Goal: Check status: Check status

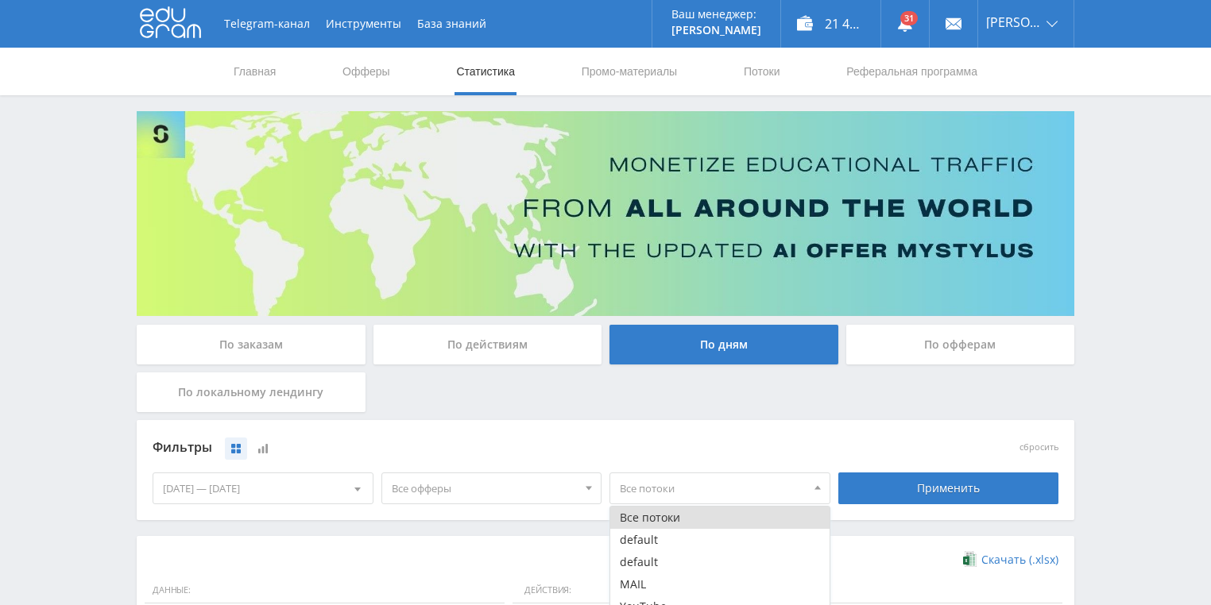
scroll to position [115, 0]
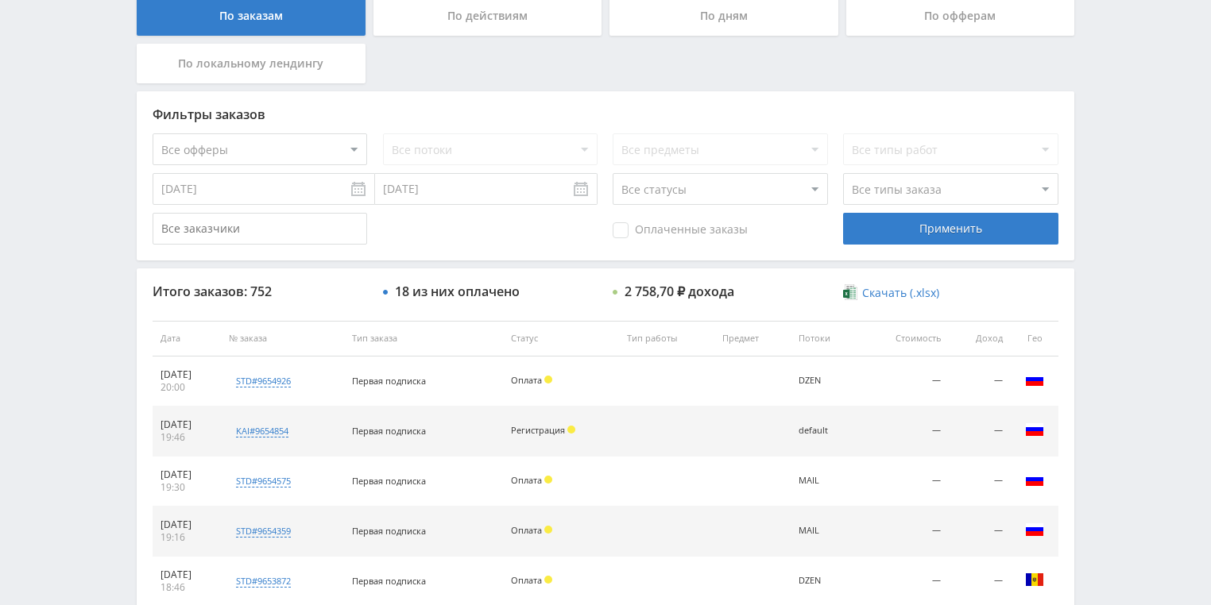
scroll to position [445, 0]
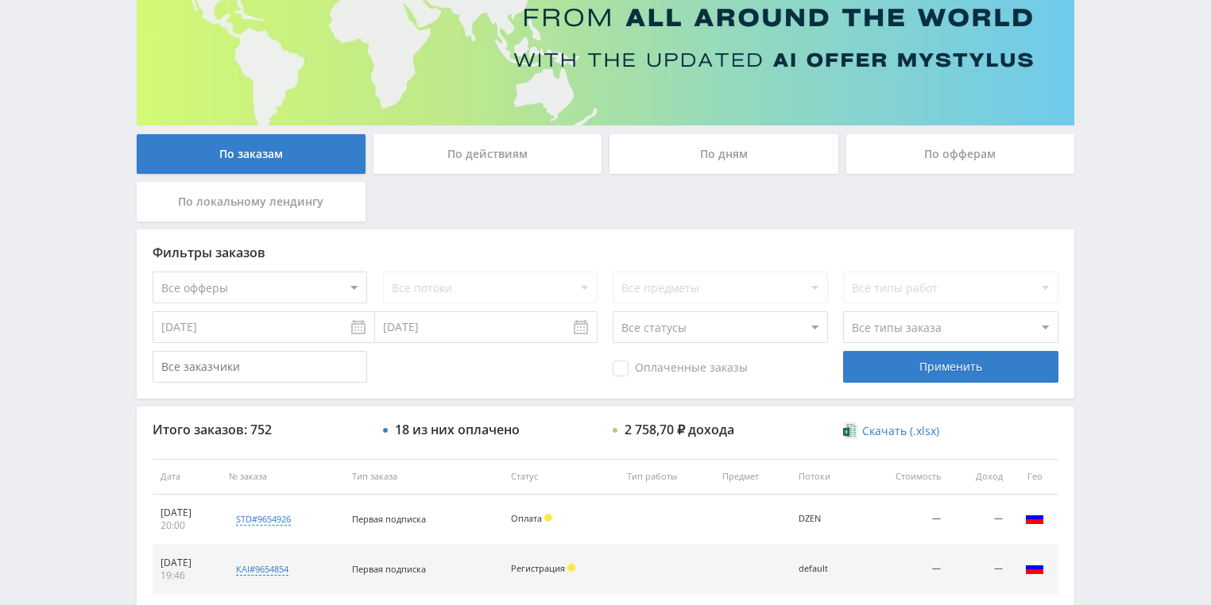
click at [466, 159] on div "По действиям" at bounding box center [487, 154] width 229 height 40
click at [0, 0] on input "По действиям" at bounding box center [0, 0] width 0 height 0
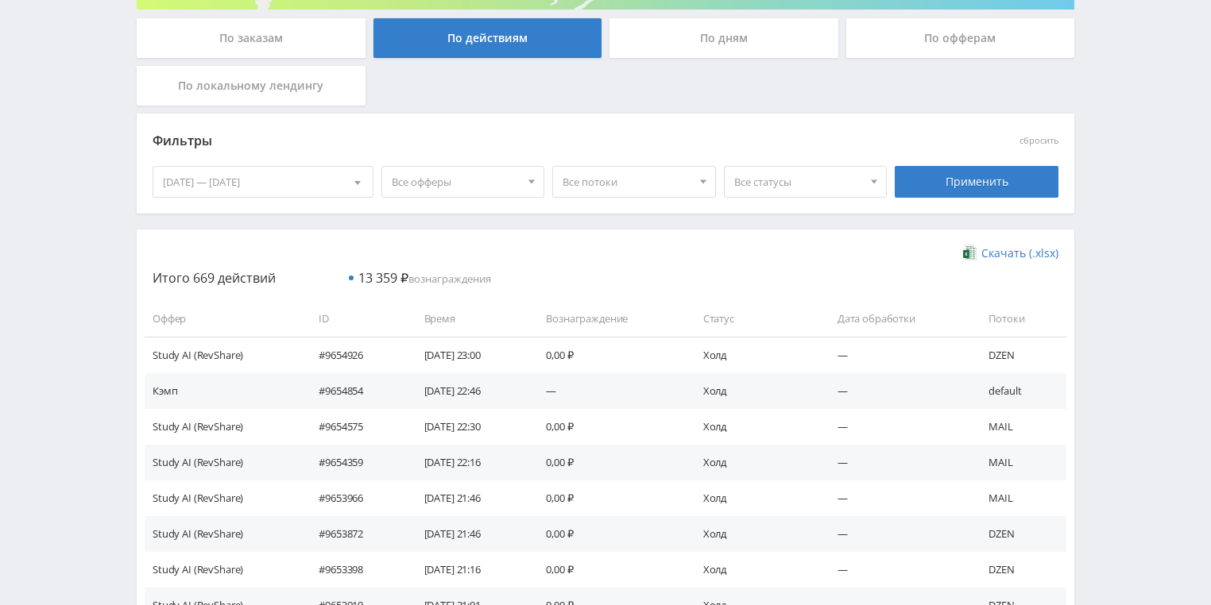
scroll to position [318, 0]
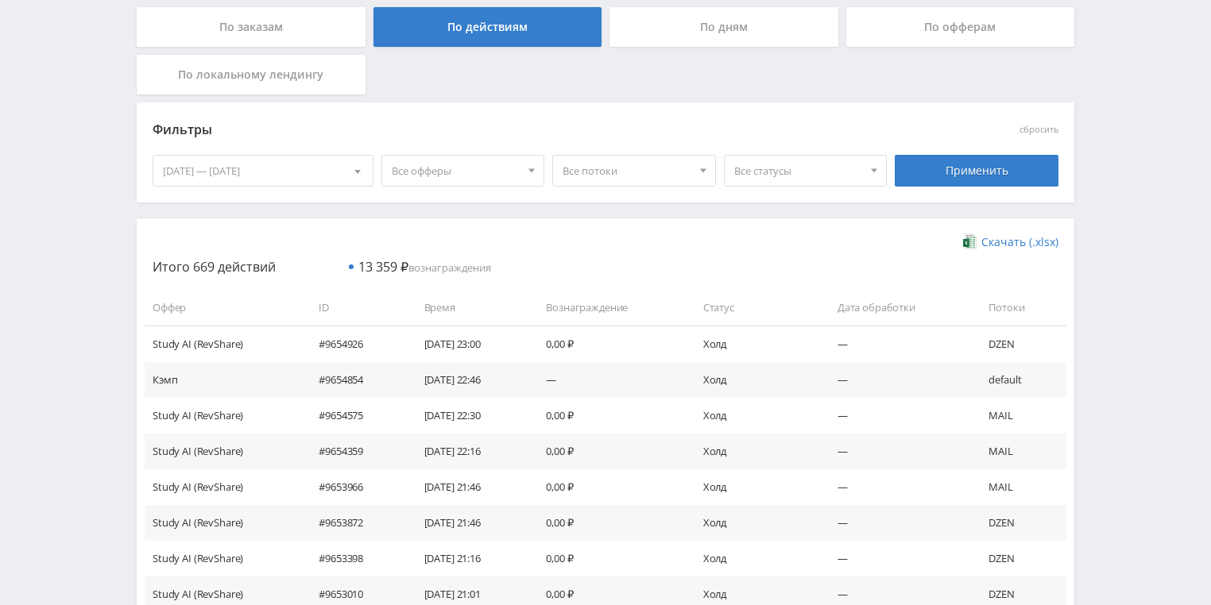
click at [702, 40] on div "По дням" at bounding box center [723, 27] width 229 height 40
click at [0, 0] on input "По дням" at bounding box center [0, 0] width 0 height 0
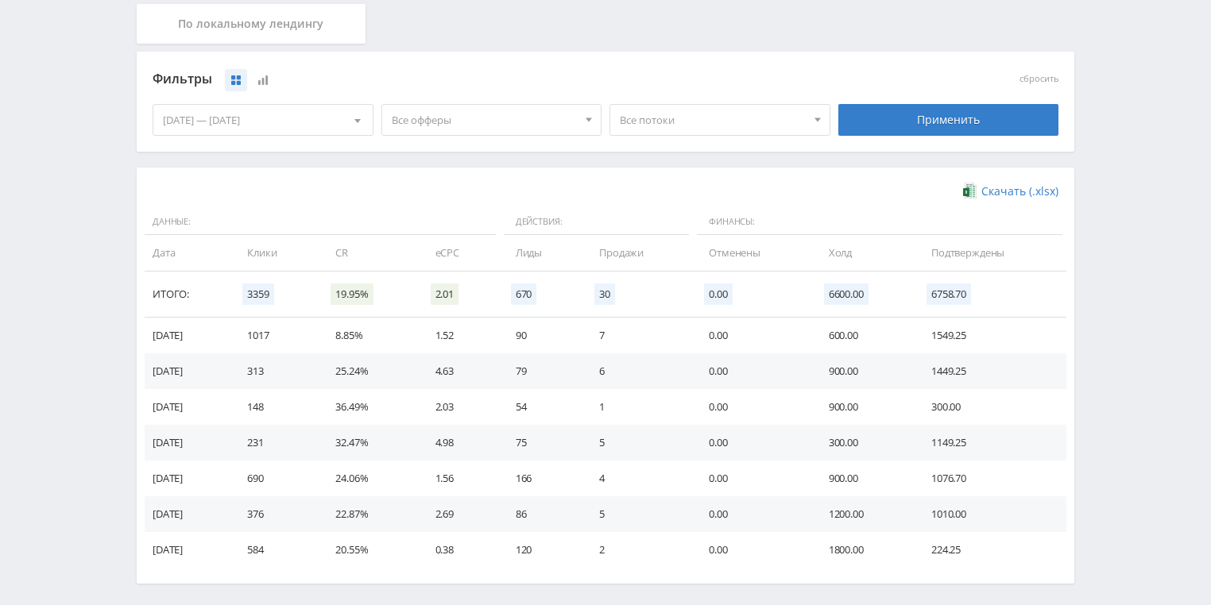
scroll to position [306, 0]
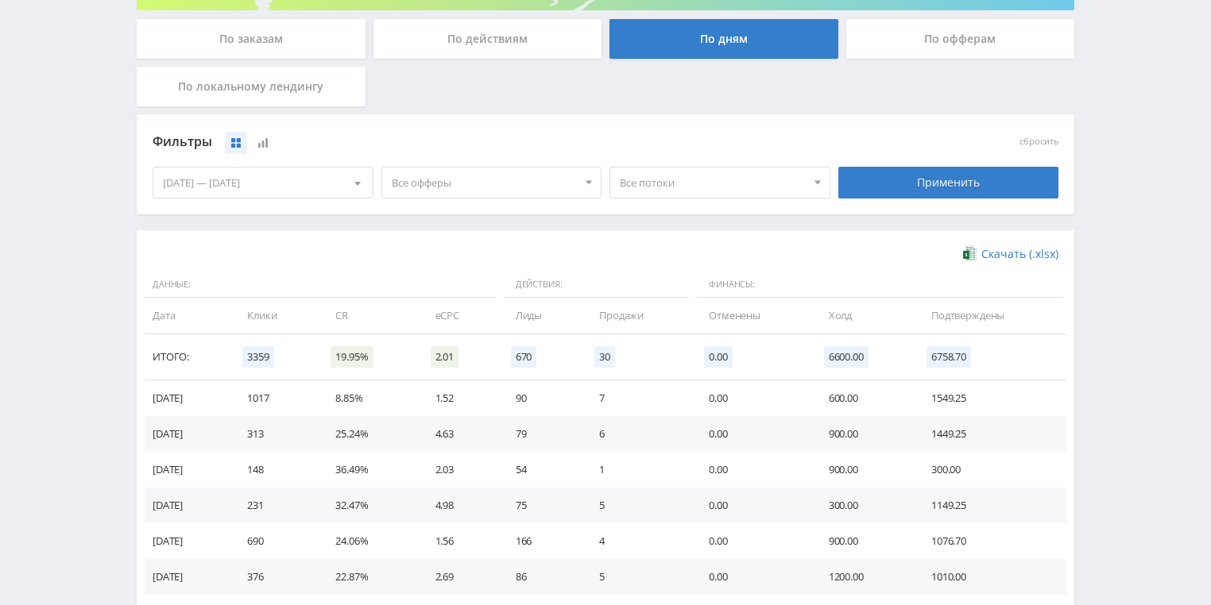
click at [705, 179] on span "Все потоки" at bounding box center [713, 183] width 186 height 30
click at [661, 281] on button "MAIL" at bounding box center [719, 279] width 219 height 22
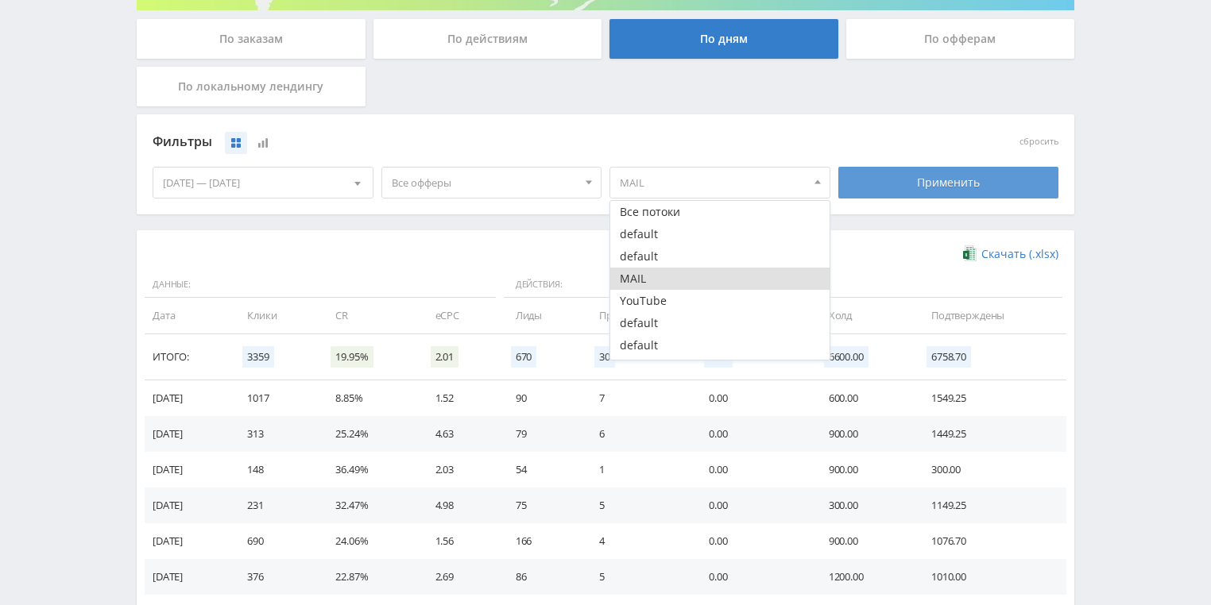
click at [937, 168] on div "Применить" at bounding box center [948, 183] width 221 height 32
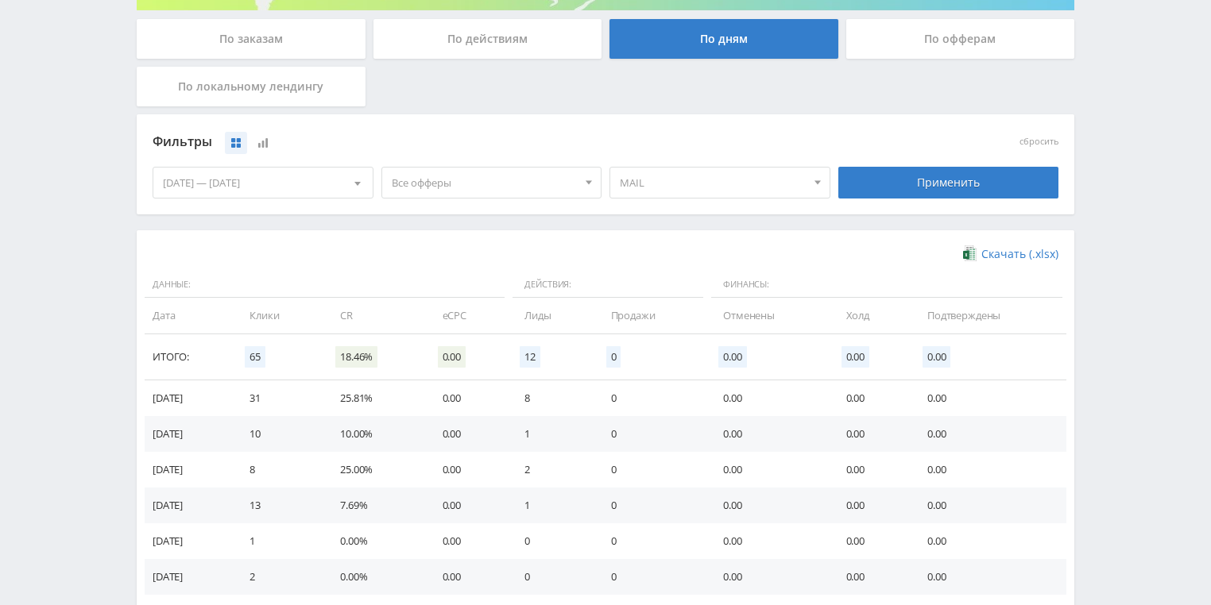
click at [760, 172] on span "MAIL" at bounding box center [713, 183] width 186 height 30
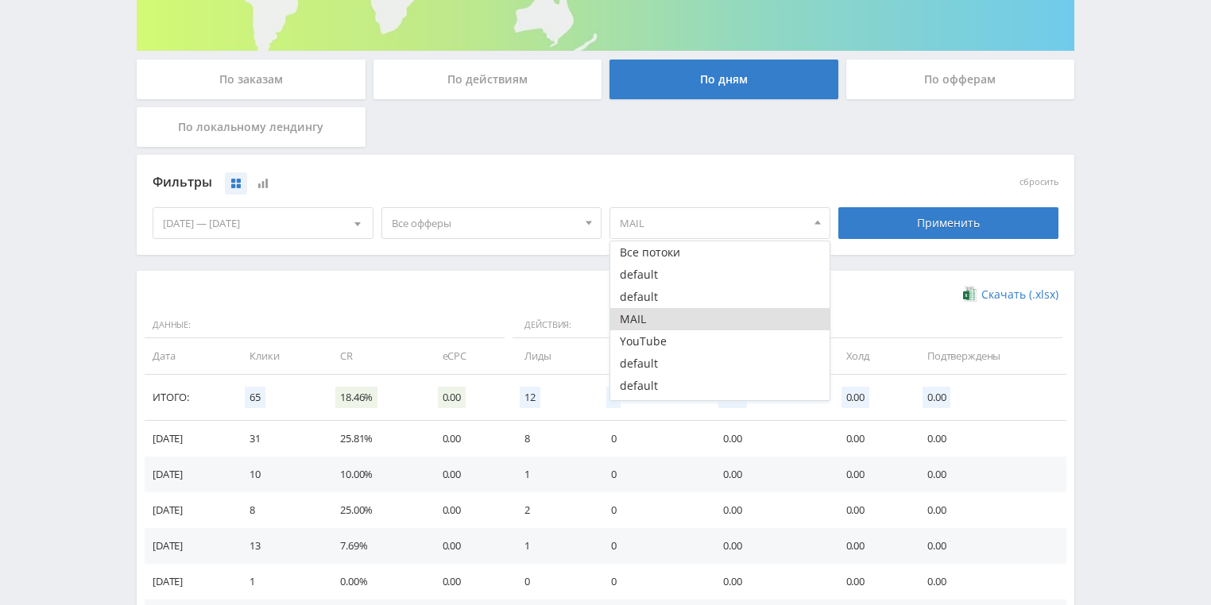
scroll to position [242, 0]
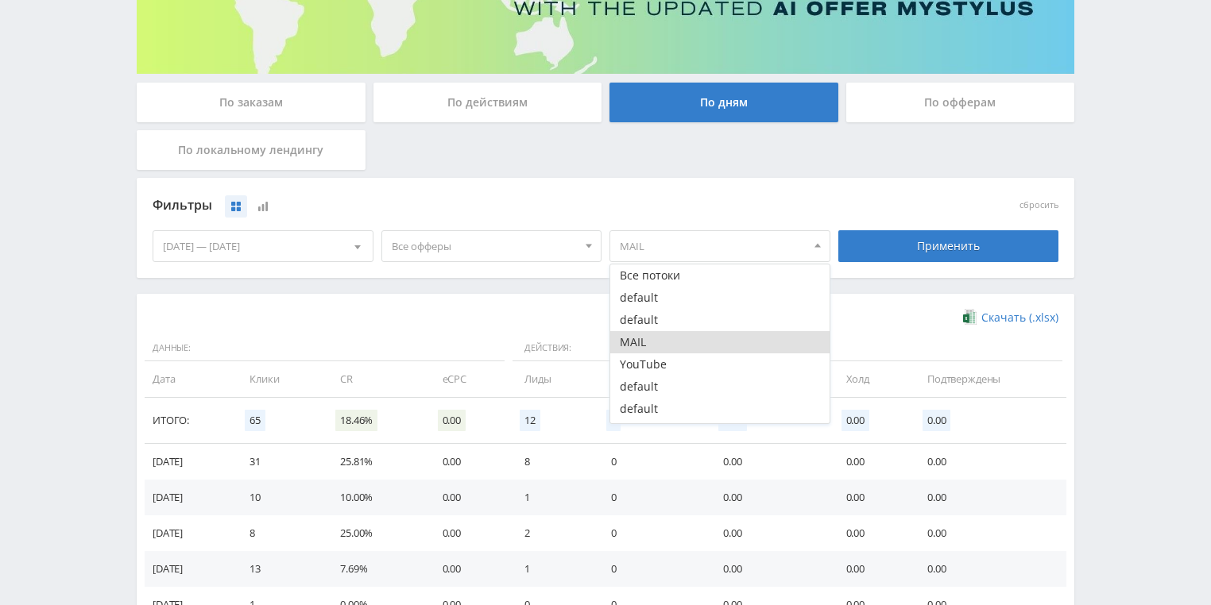
drag, startPoint x: 690, startPoint y: 273, endPoint x: 817, endPoint y: 257, distance: 128.0
click at [690, 273] on button "Все потоки" at bounding box center [719, 276] width 219 height 22
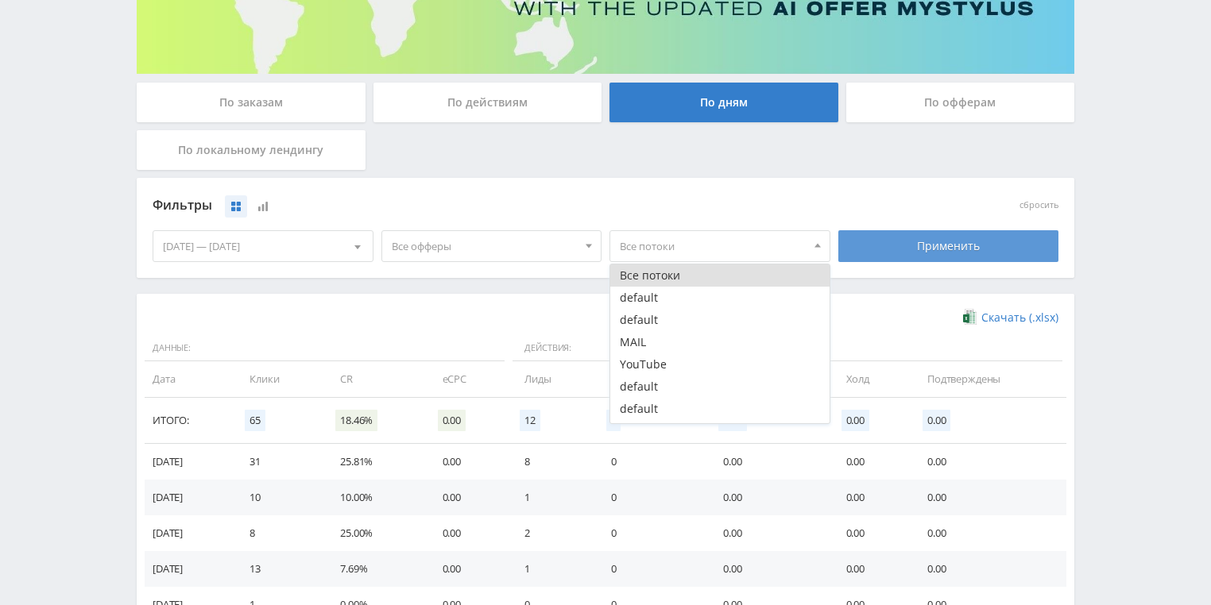
click at [968, 230] on div "Применить" at bounding box center [948, 246] width 221 height 32
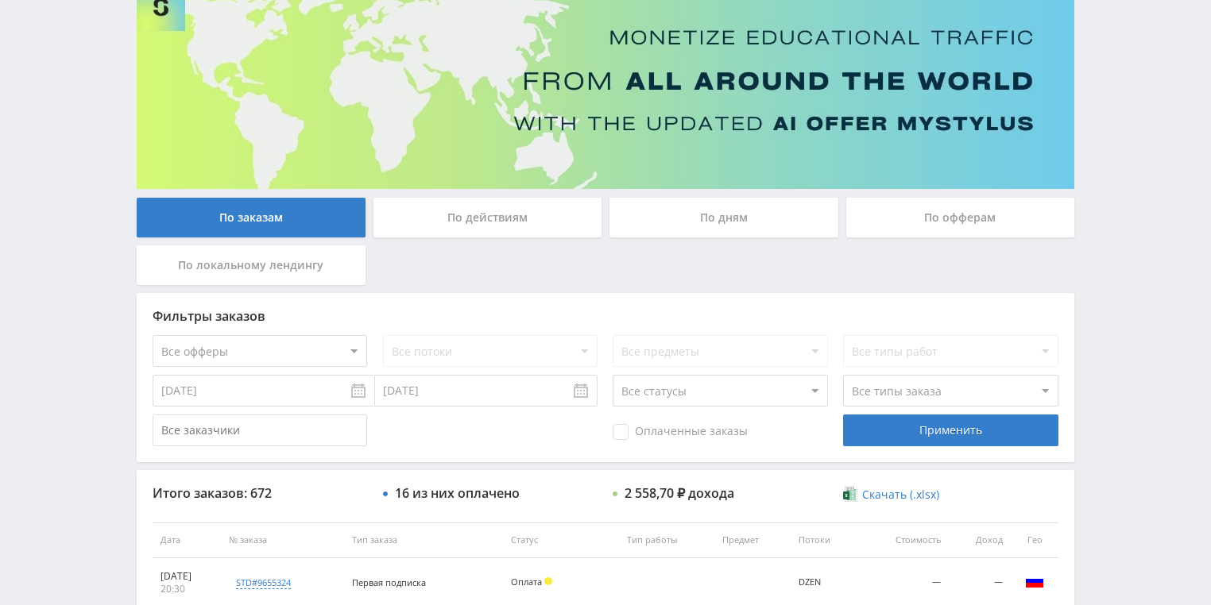
click at [516, 211] on div "По действиям" at bounding box center [487, 218] width 229 height 40
click at [0, 0] on input "По действиям" at bounding box center [0, 0] width 0 height 0
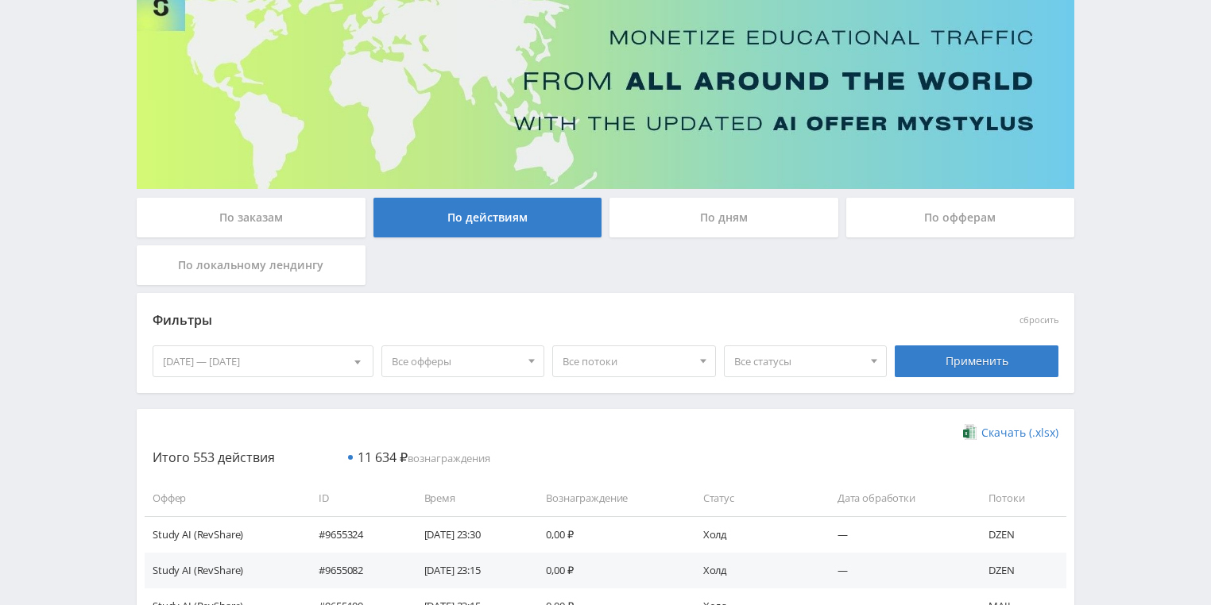
drag, startPoint x: 705, startPoint y: 218, endPoint x: 642, endPoint y: 253, distance: 71.8
click at [705, 217] on div "По дням" at bounding box center [723, 218] width 229 height 40
click at [0, 0] on input "По дням" at bounding box center [0, 0] width 0 height 0
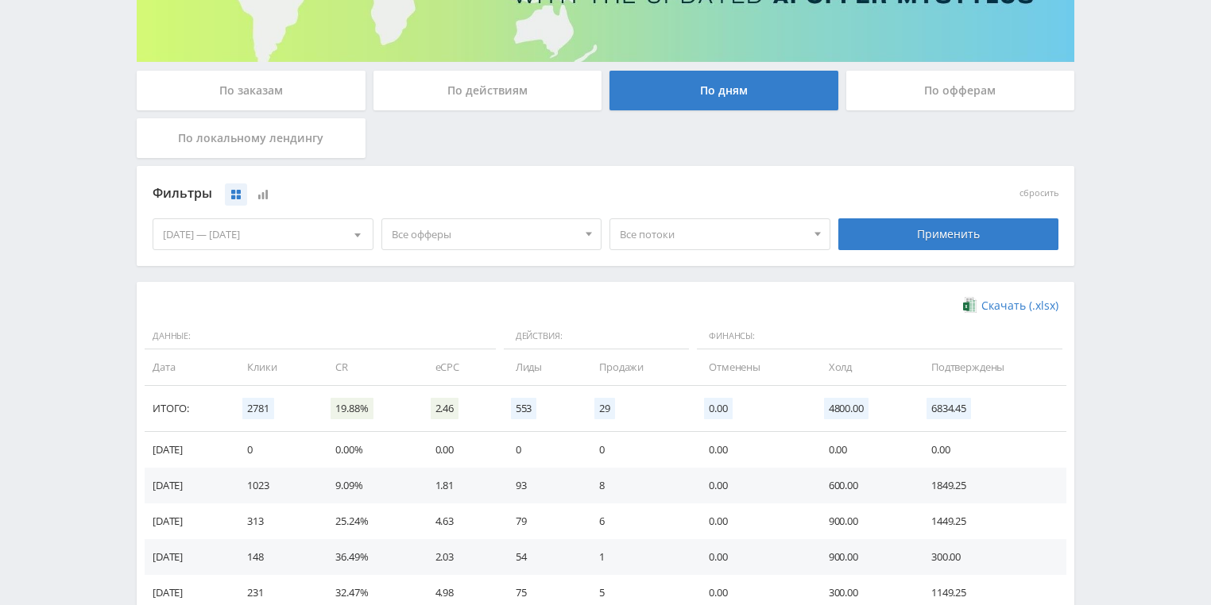
scroll to position [318, 0]
